Goal: Information Seeking & Learning: Find specific fact

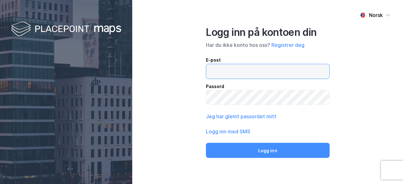
click at [269, 73] on input "email" at bounding box center [267, 71] width 123 height 14
type input "[EMAIL_ADDRESS][DOMAIN_NAME]"
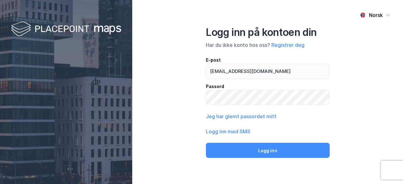
click at [343, 76] on div "Norsk Logg inn på kontoen din Har du ikke konto hos oss? Registrer deg E-post […" at bounding box center [267, 92] width 271 height 184
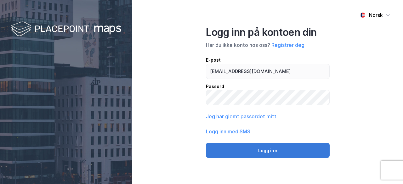
click at [296, 144] on button "Logg inn" at bounding box center [268, 150] width 124 height 15
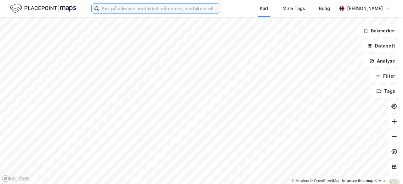
click at [155, 7] on input at bounding box center [159, 8] width 121 height 9
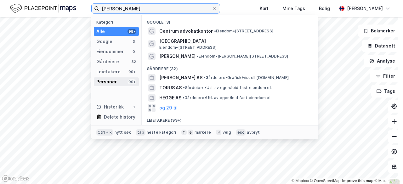
type input "[PERSON_NAME]"
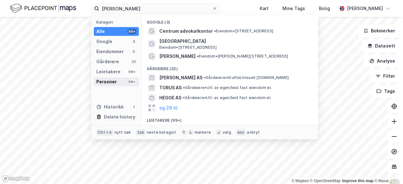
click at [118, 80] on div "Personer 99+" at bounding box center [116, 81] width 45 height 9
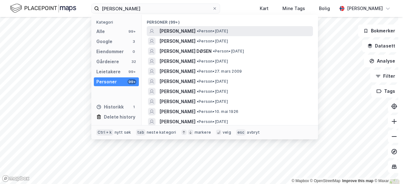
click at [184, 28] on span "[PERSON_NAME]" at bounding box center [177, 31] width 36 height 8
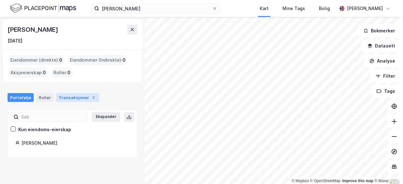
click at [74, 95] on div "Transaksjoner 2" at bounding box center [77, 97] width 43 height 9
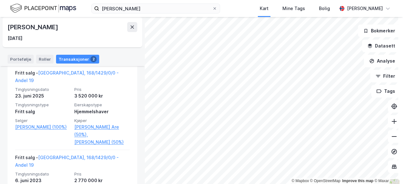
scroll to position [144, 0]
click at [134, 27] on icon at bounding box center [132, 27] width 5 height 5
